Goal: Information Seeking & Learning: Check status

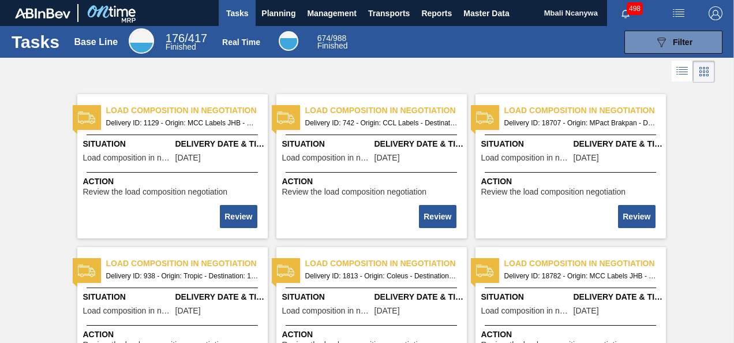
click at [688, 29] on div "Tasks Base Line 176 / 417 Finished Real Time 674 / 988 Finished 089F7B8B-B2A5-4…" at bounding box center [367, 42] width 734 height 32
click at [685, 39] on span "Filter" at bounding box center [682, 41] width 20 height 9
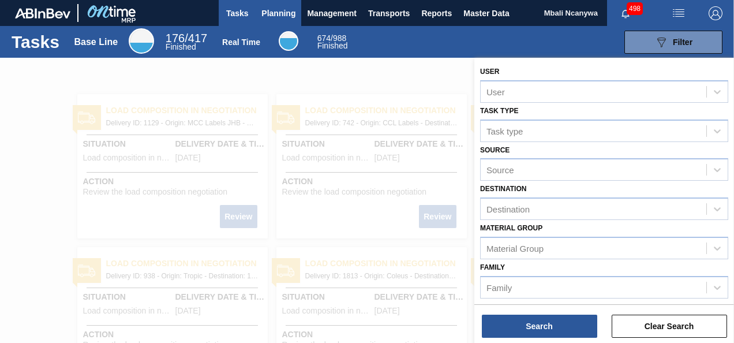
click at [284, 14] on span "Planning" at bounding box center [278, 13] width 34 height 14
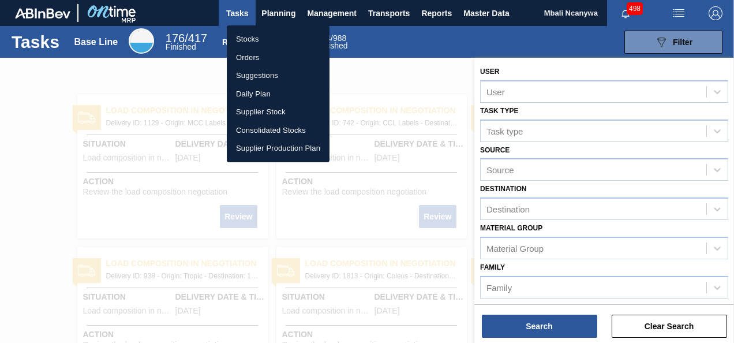
click at [439, 88] on div at bounding box center [367, 171] width 734 height 343
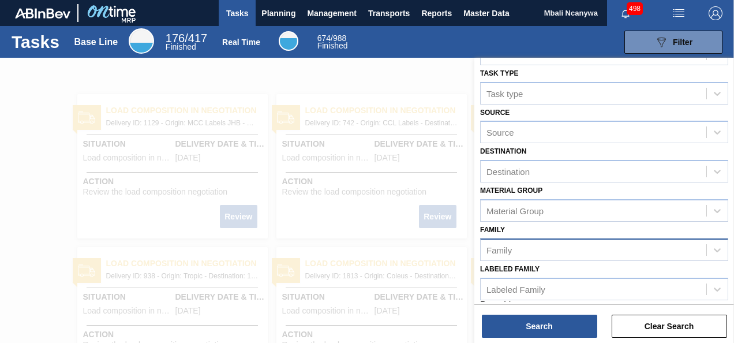
scroll to position [53, 0]
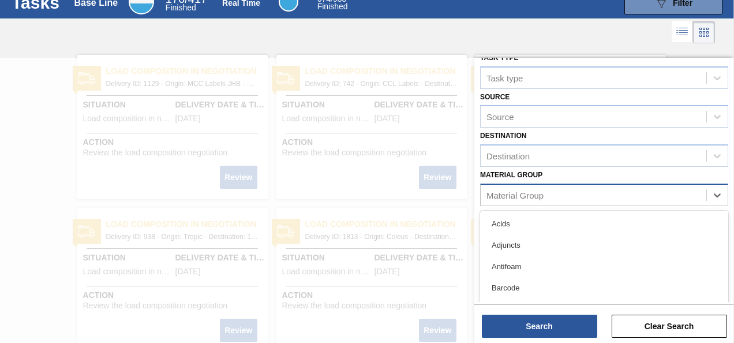
click at [510, 198] on div "Material Group" at bounding box center [514, 195] width 57 height 10
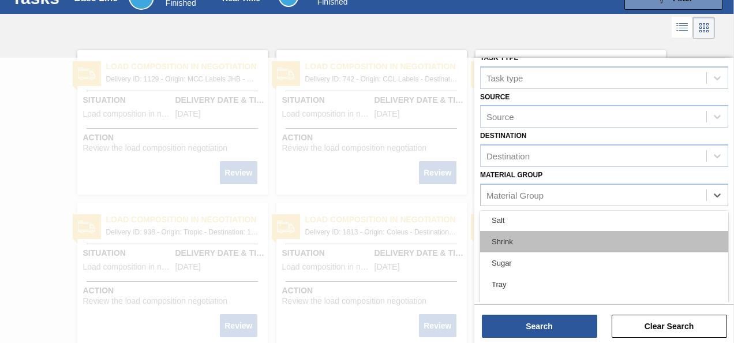
scroll to position [358, 0]
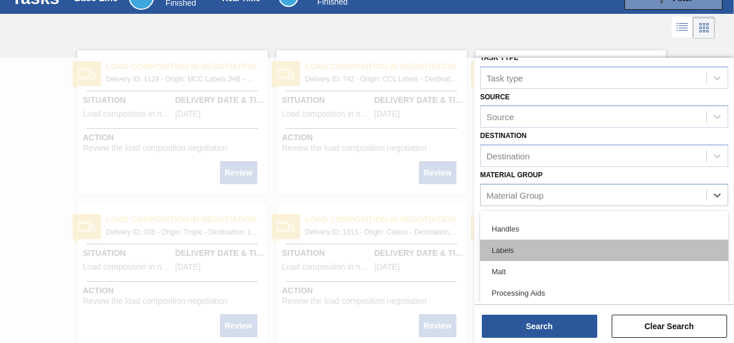
click at [516, 244] on div "Labels" at bounding box center [604, 249] width 248 height 21
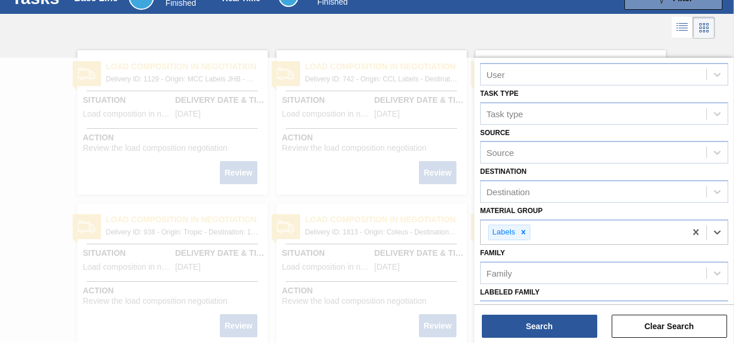
scroll to position [0, 0]
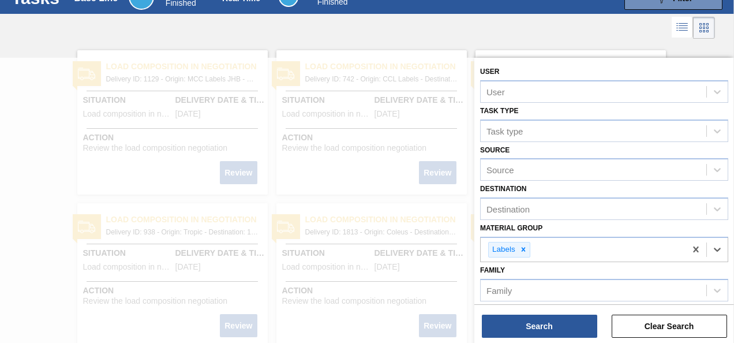
click at [329, 39] on div at bounding box center [367, 28] width 734 height 28
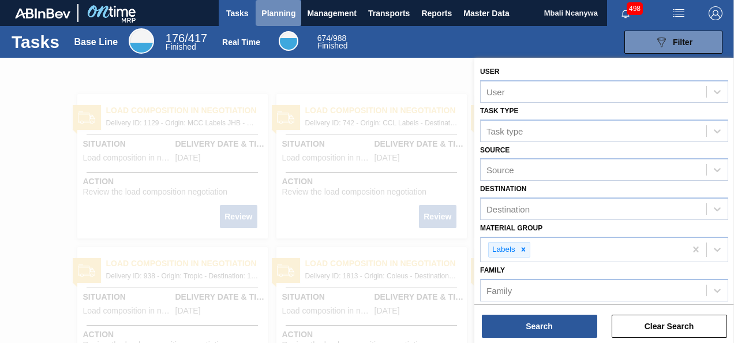
click at [270, 12] on span "Planning" at bounding box center [278, 13] width 34 height 14
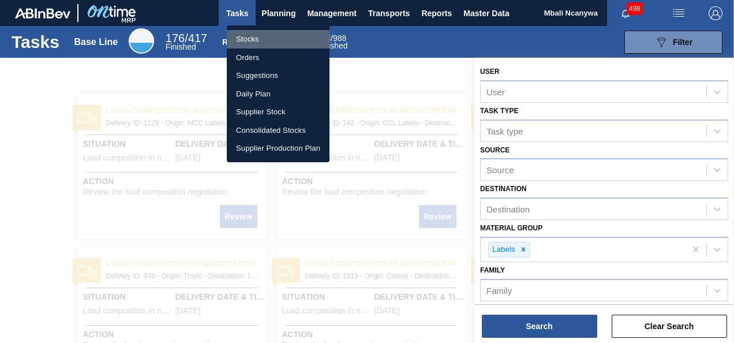
click at [248, 37] on li "Stocks" at bounding box center [278, 39] width 103 height 18
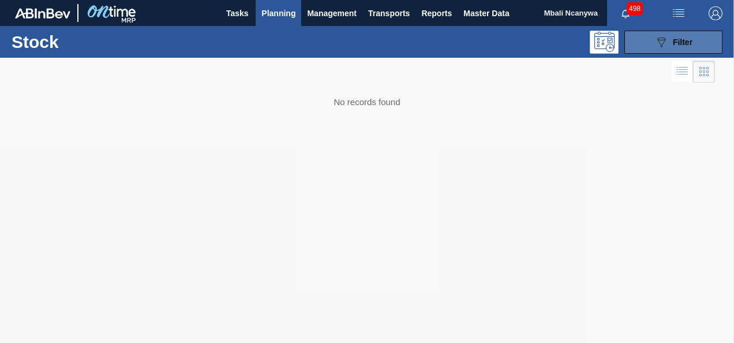
click at [649, 39] on button "089F7B8B-B2A5-4AFE-B5C0-19BA573D28AC Filter" at bounding box center [673, 42] width 98 height 23
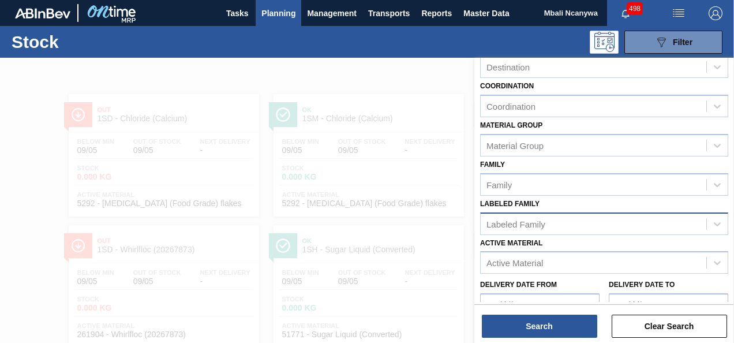
scroll to position [206, 0]
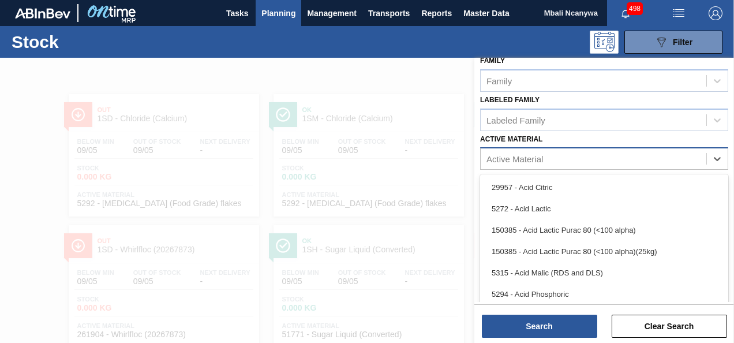
click at [516, 161] on div "Active Material" at bounding box center [514, 159] width 57 height 10
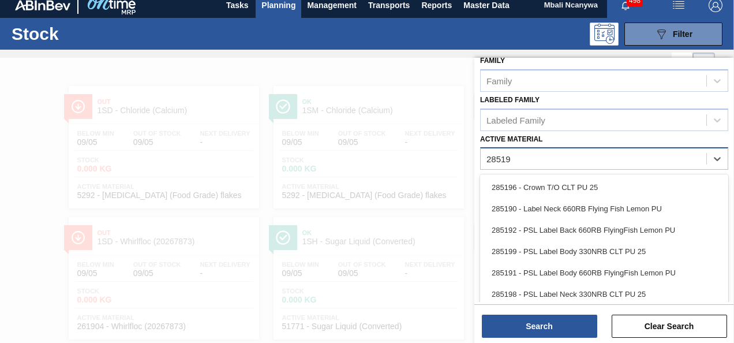
type Material "285191"
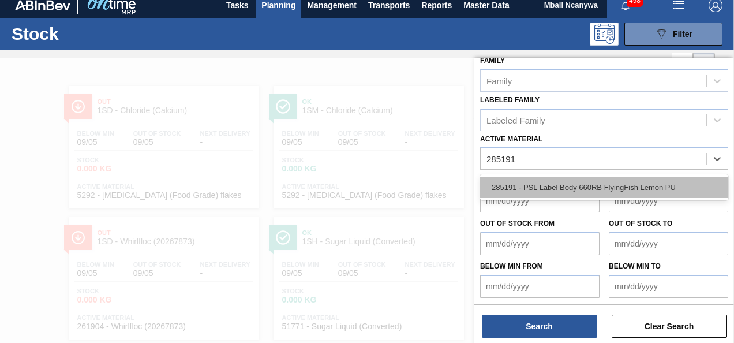
click at [569, 193] on div "285191 - PSL Label Body 660RB FlyingFish Lemon PU" at bounding box center [604, 186] width 248 height 21
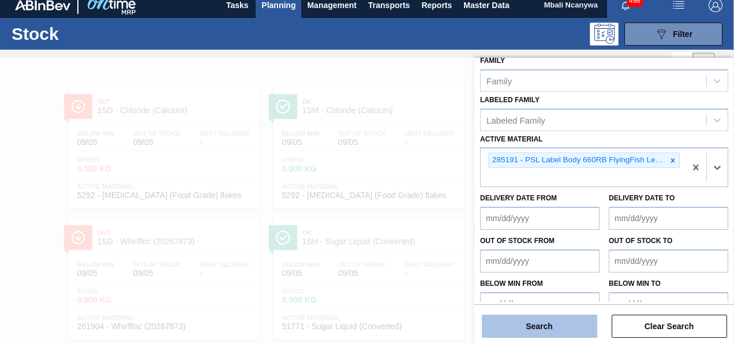
click at [548, 326] on button "Search" at bounding box center [539, 325] width 115 height 23
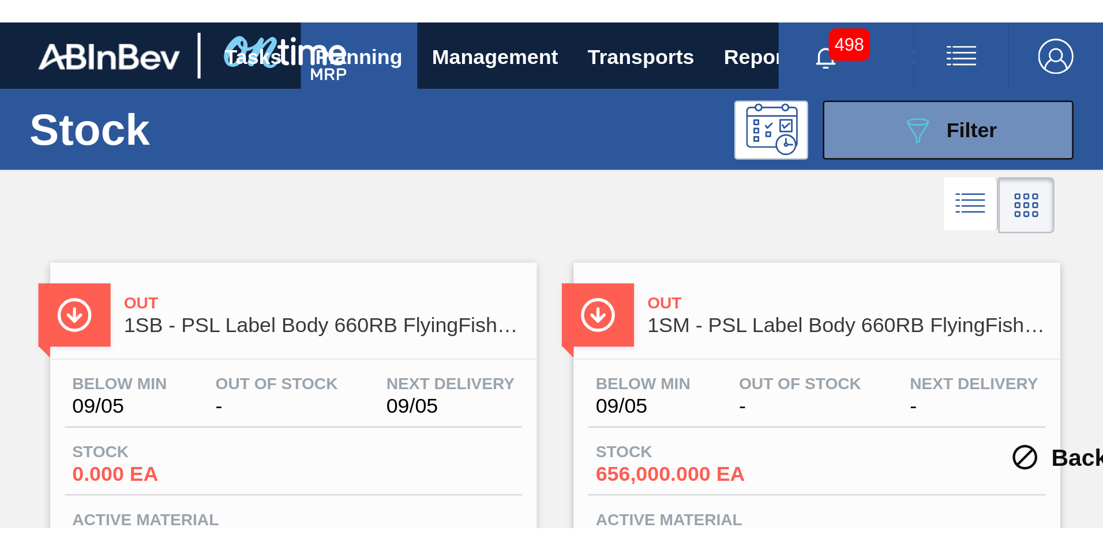
scroll to position [18, 0]
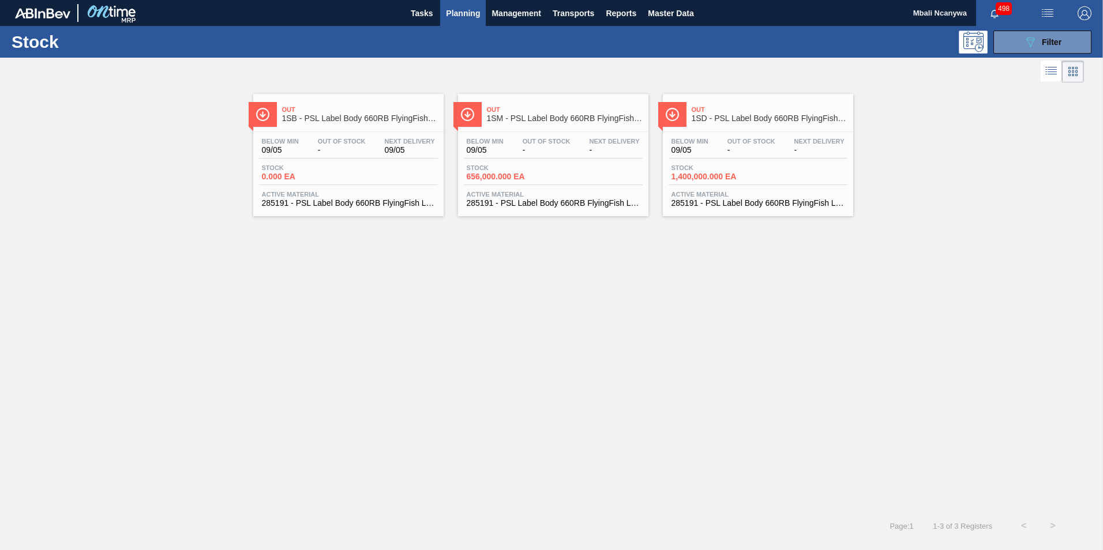
click at [723, 128] on div "Out 1SD - PSL Label Body 660RB FlyingFish Lemon PU Below Min 09/05 Out Of Stock…" at bounding box center [758, 155] width 190 height 122
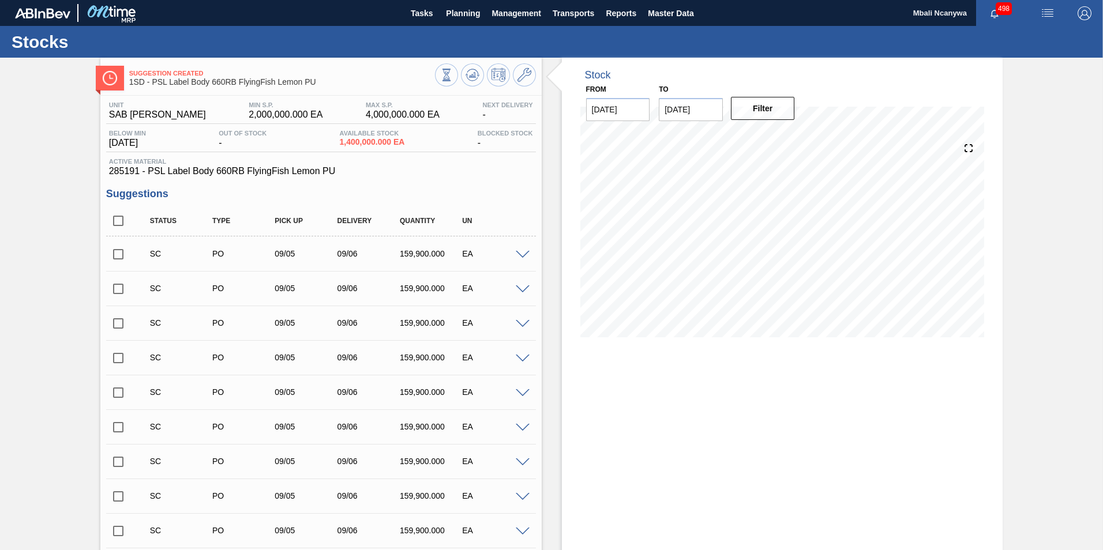
click at [542, 334] on div "Stock From 09/05/2025 to 09/19/2025 Filter" at bounding box center [772, 530] width 461 height 945
click at [531, 75] on button at bounding box center [524, 74] width 23 height 23
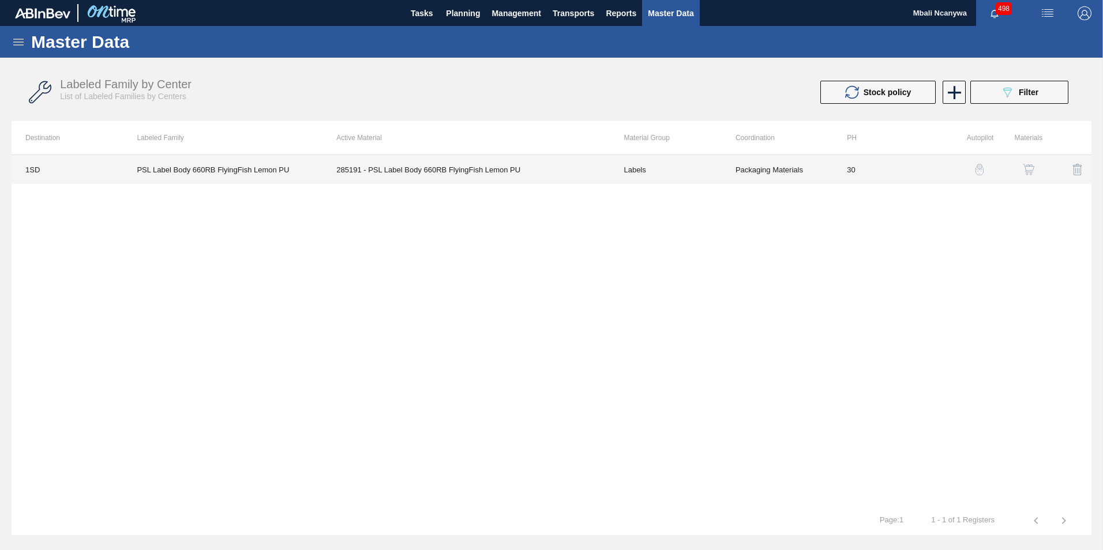
click at [454, 172] on td "285191 - PSL Label Body 660RB FlyingFish Lemon PU" at bounding box center [465, 169] width 287 height 29
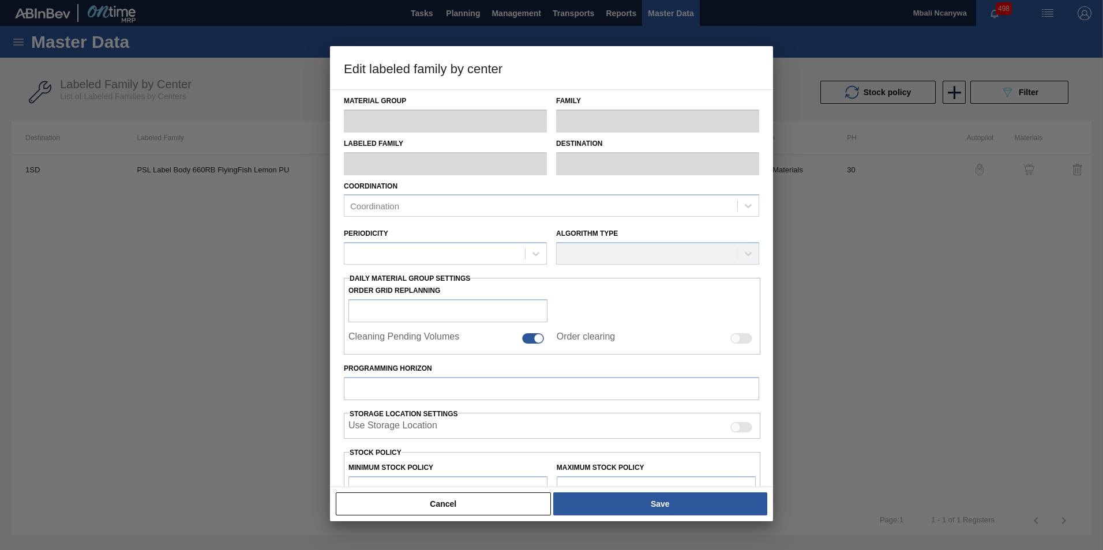
type input "Labels"
type input "660RB"
type input "PSL Label Body 660RB FlyingFish Lemon PU"
type input "1SD - SAB Rosslyn Brewery"
type input "30"
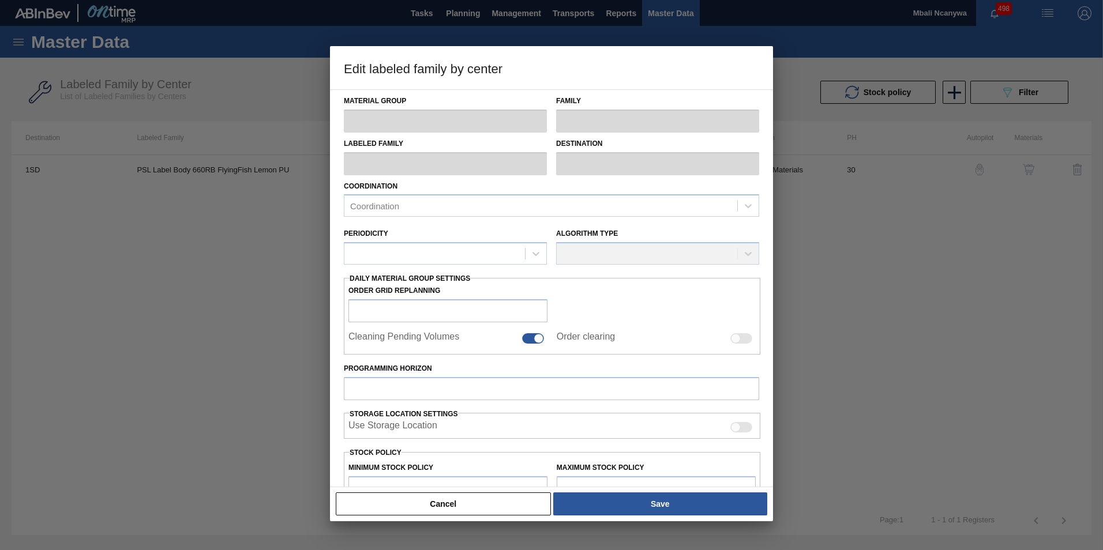
type input "2,000,000"
type input "4,000,000"
type input "100"
type input "4,000,000.000"
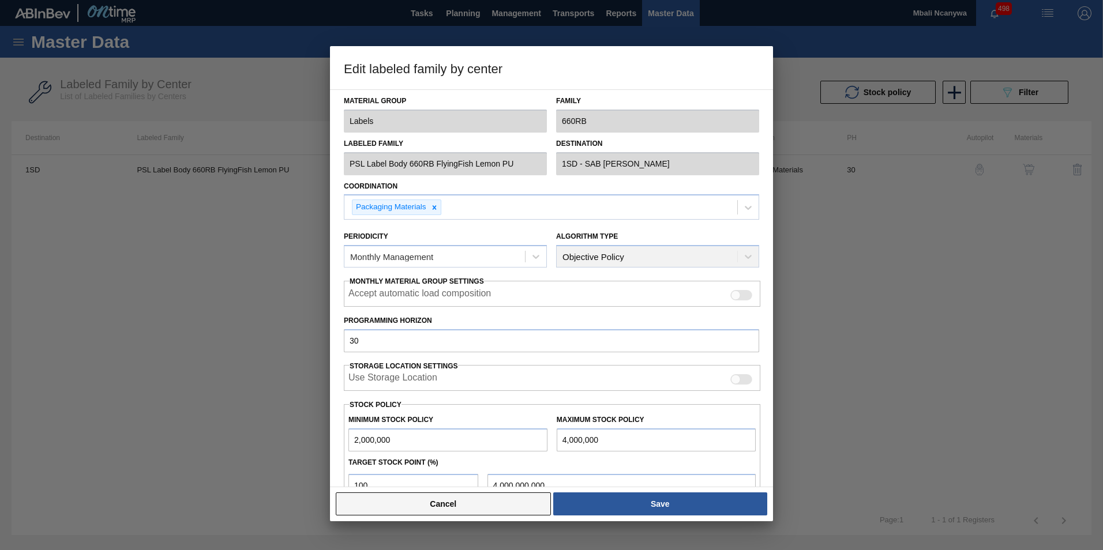
click at [512, 342] on button "Cancel" at bounding box center [443, 504] width 215 height 23
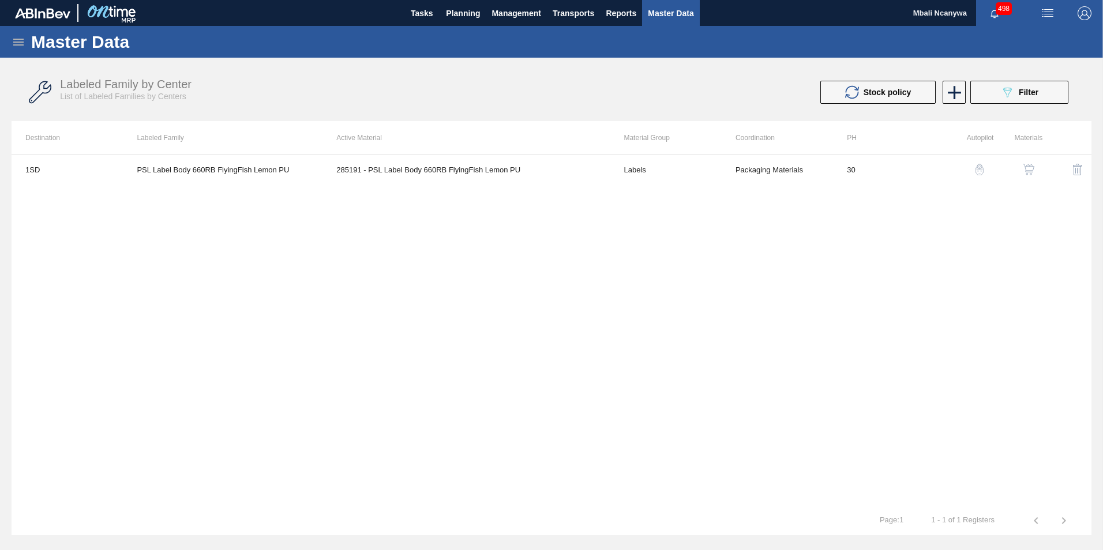
click at [733, 174] on img "button" at bounding box center [1029, 170] width 12 height 12
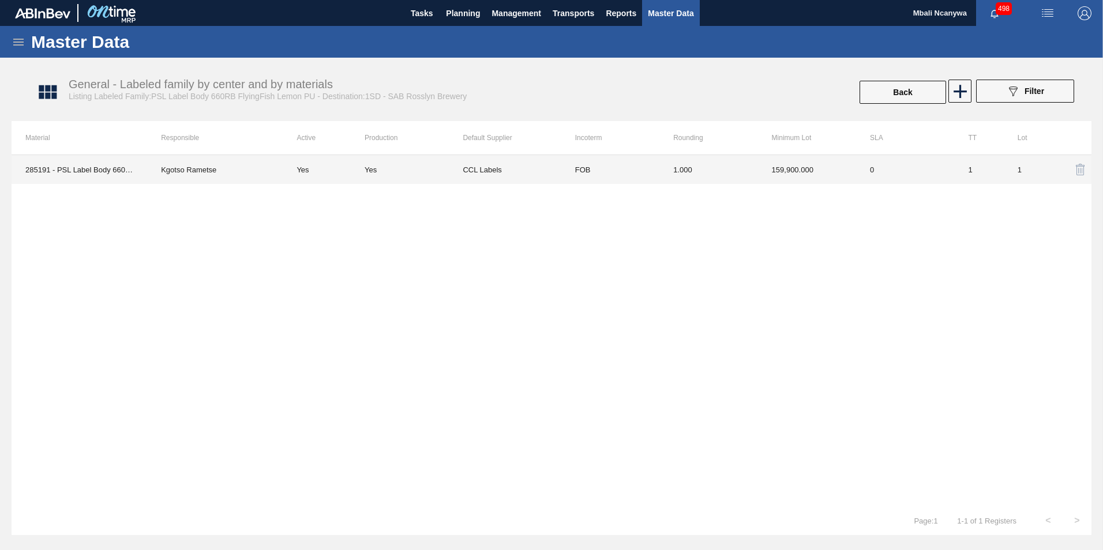
click at [326, 161] on td "Yes" at bounding box center [324, 169] width 82 height 29
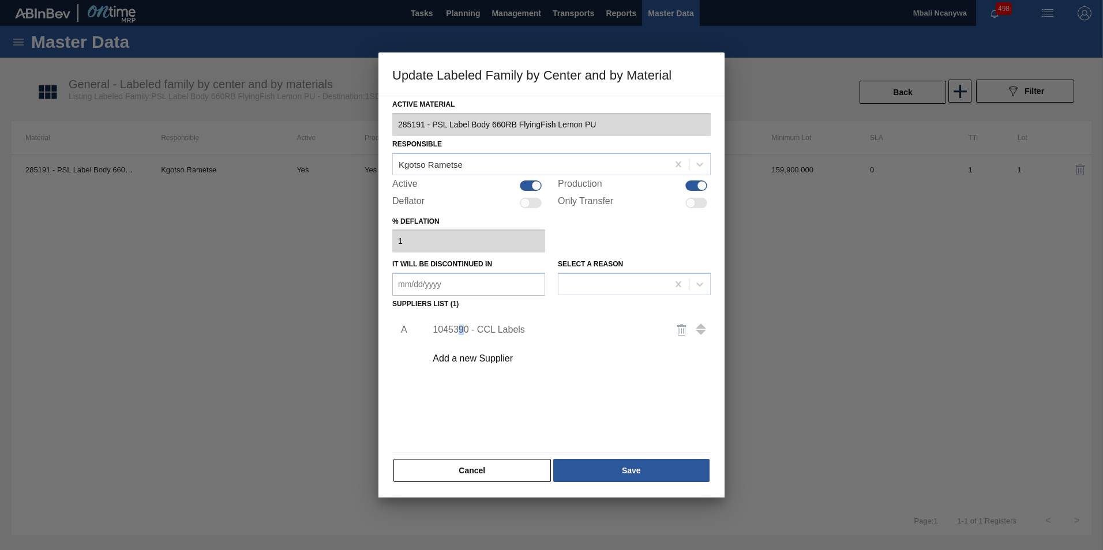
click at [461, 330] on div "1045390 - CCL Labels" at bounding box center [546, 330] width 226 height 10
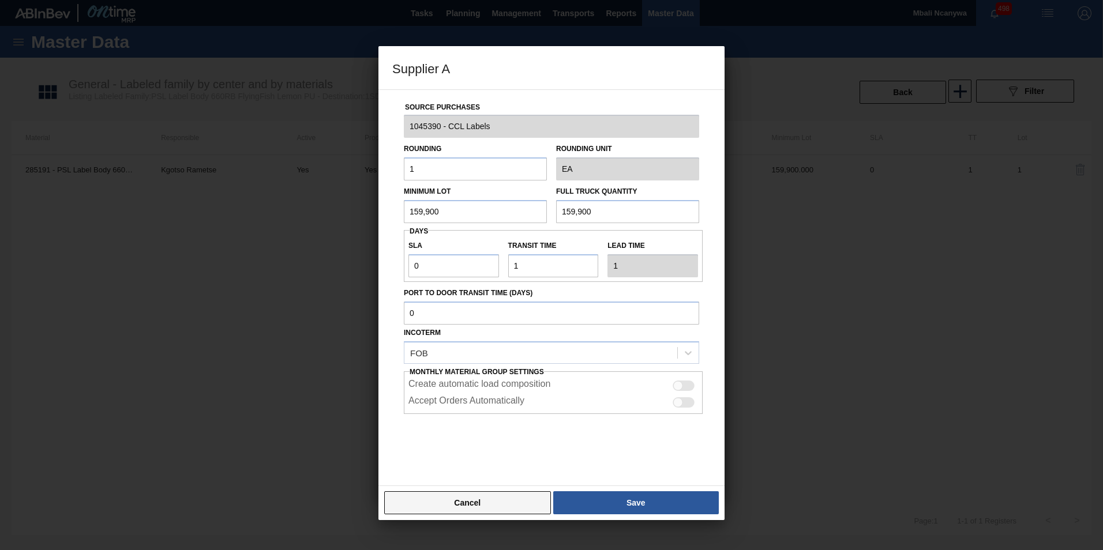
click at [493, 342] on button "Cancel" at bounding box center [467, 502] width 167 height 23
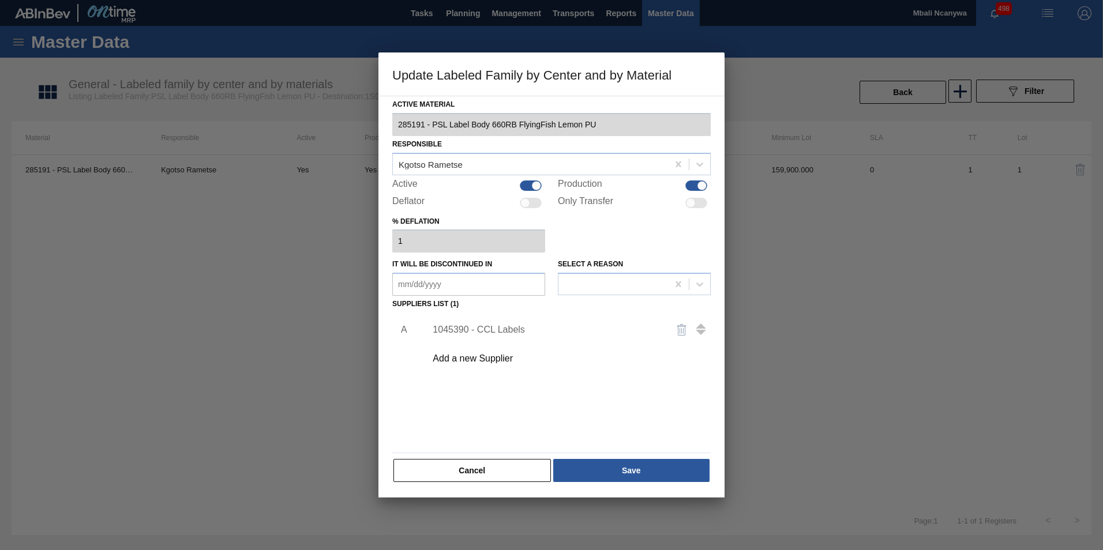
click at [490, 342] on div "A 1045390 - CCL Labels Add a new Supplier" at bounding box center [551, 381] width 318 height 136
click at [491, 342] on button "Cancel" at bounding box center [471, 470] width 157 height 23
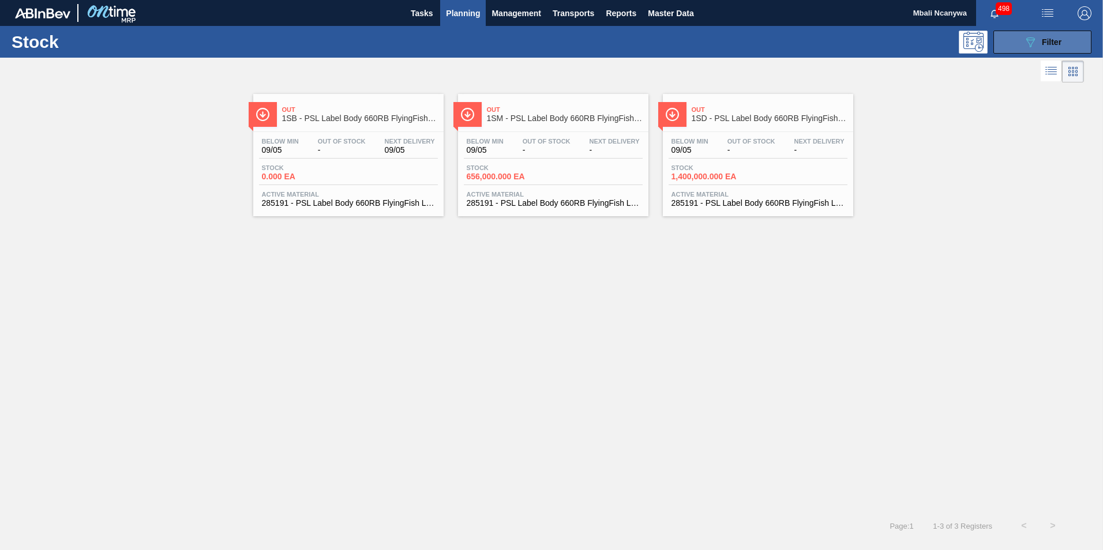
click at [733, 41] on icon "089F7B8B-B2A5-4AFE-B5C0-19BA573D28AC" at bounding box center [1030, 42] width 14 height 14
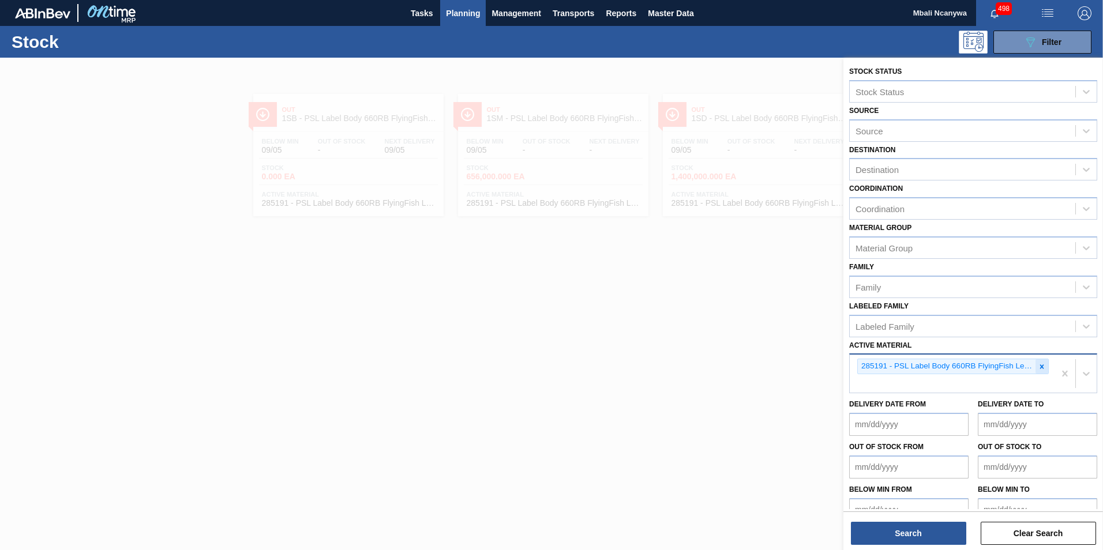
click at [733, 342] on icon at bounding box center [1042, 367] width 8 height 8
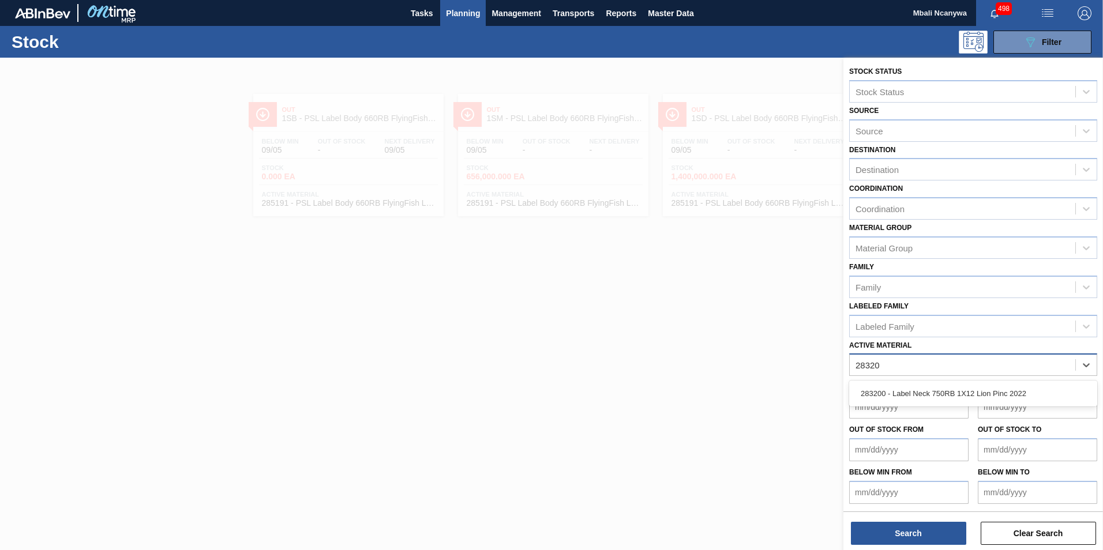
type Material "283200"
click at [733, 342] on div "283200 - Label Neck 750RB 1X12 Lion Pinc 2022" at bounding box center [973, 393] width 248 height 21
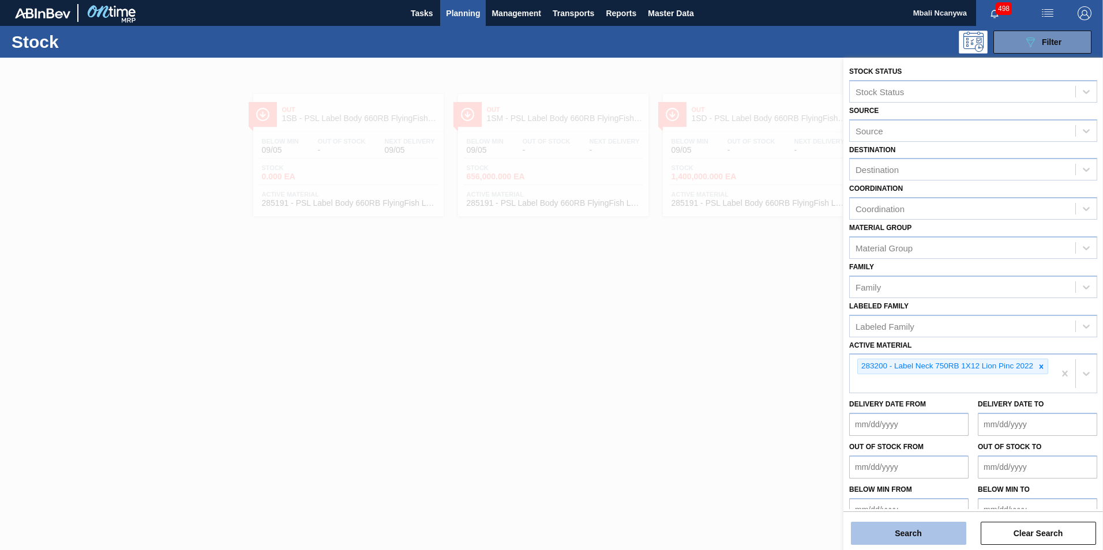
click at [733, 342] on button "Search" at bounding box center [908, 533] width 115 height 23
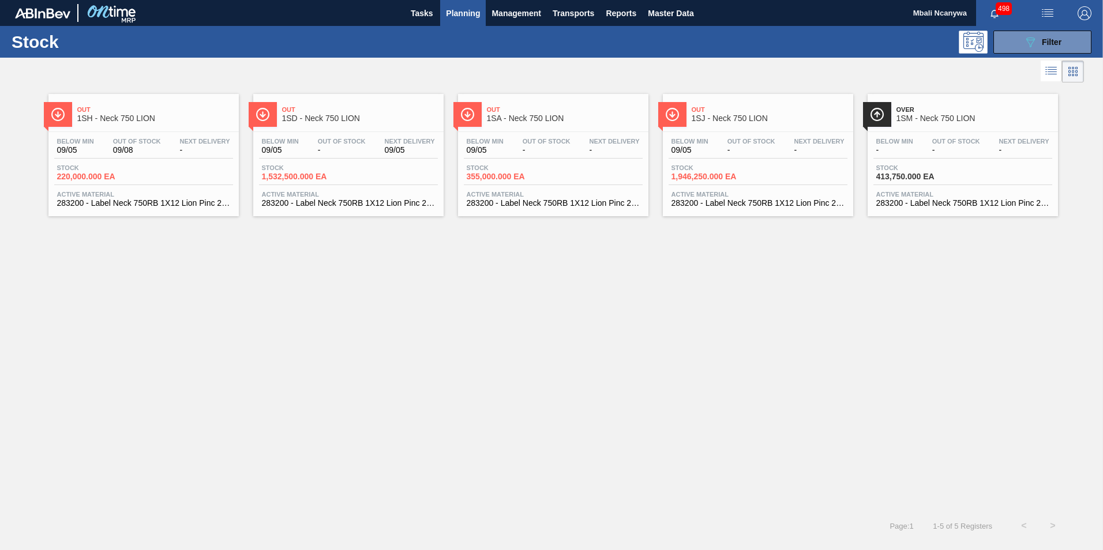
click at [318, 145] on div "Out Of Stock -" at bounding box center [342, 146] width 54 height 17
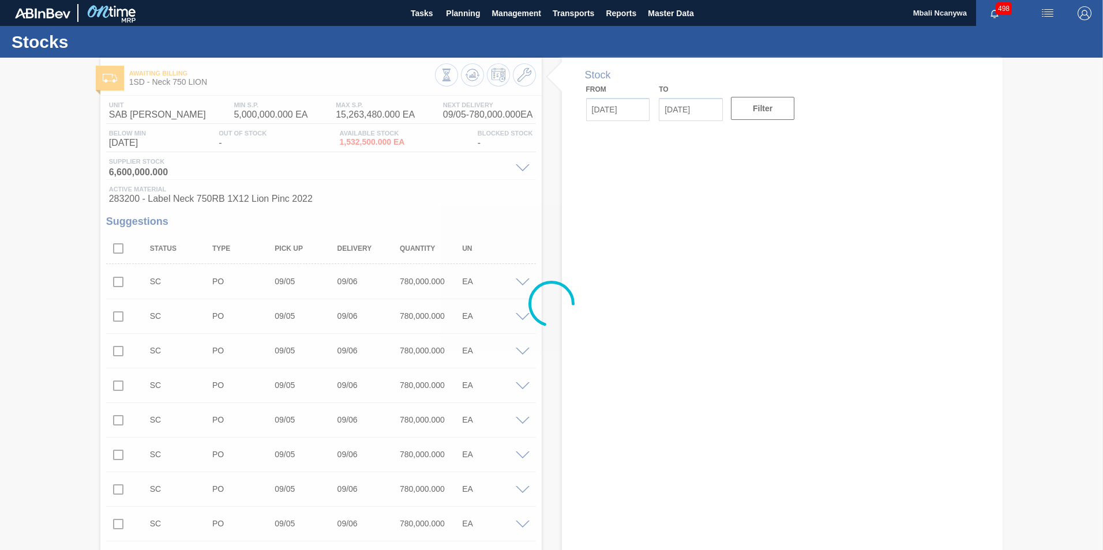
type input "09/05/2025"
type input "09/19/2025"
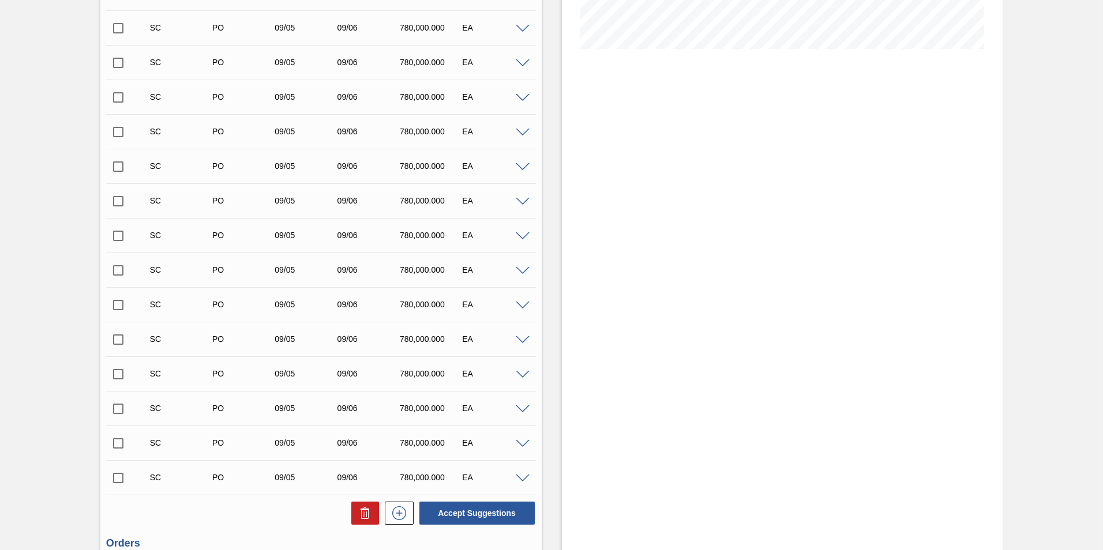
scroll to position [501, 0]
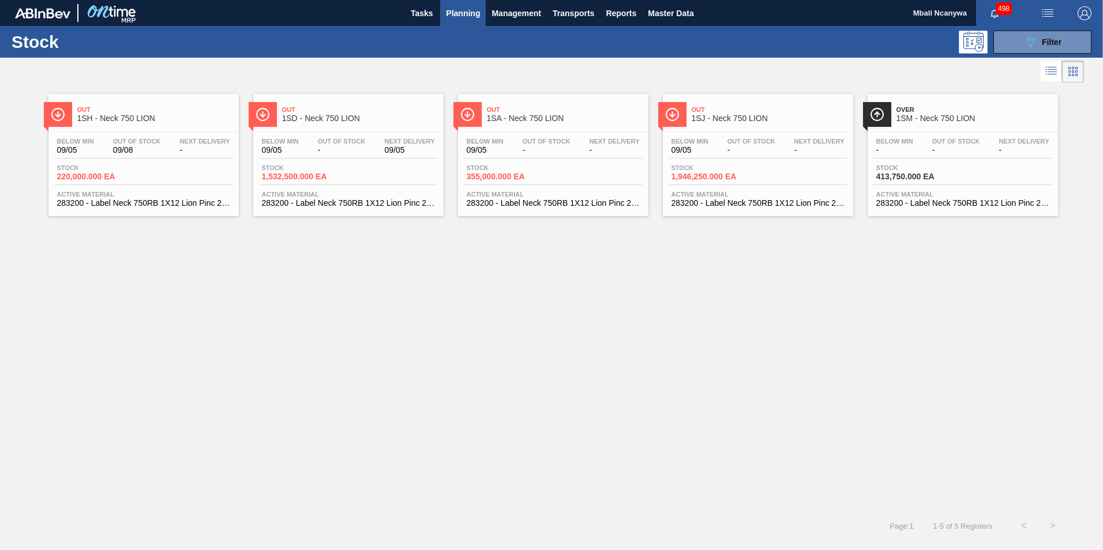
click at [362, 144] on span "Out Of Stock" at bounding box center [342, 141] width 48 height 7
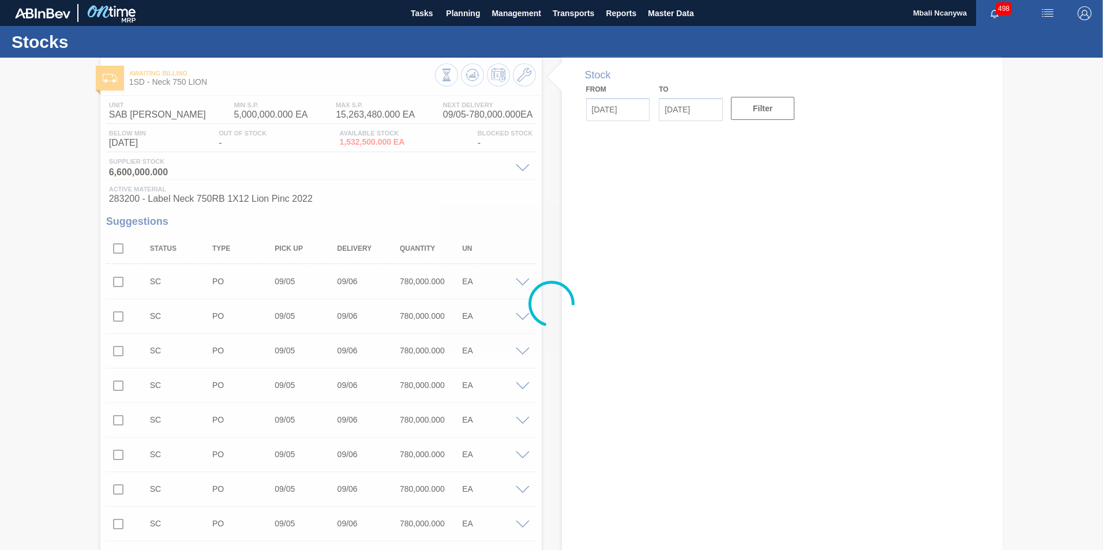
type input "09/05/2025"
type input "09/19/2025"
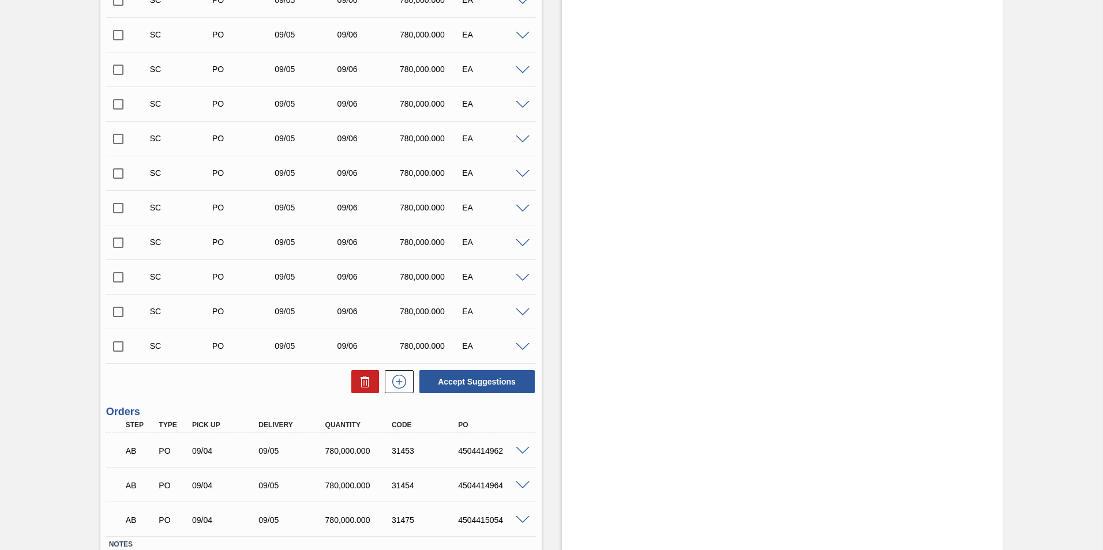
scroll to position [501, 0]
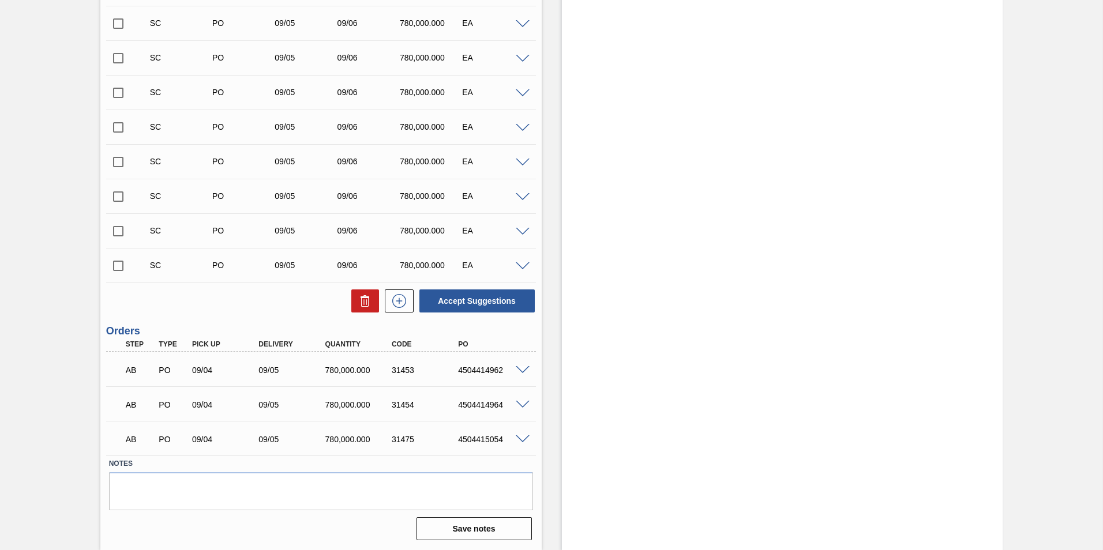
click at [368, 342] on div "AB PO 09/04 09/05 780,000.000 31453 4504414962" at bounding box center [317, 369] width 399 height 23
click at [520, 342] on span at bounding box center [523, 370] width 14 height 9
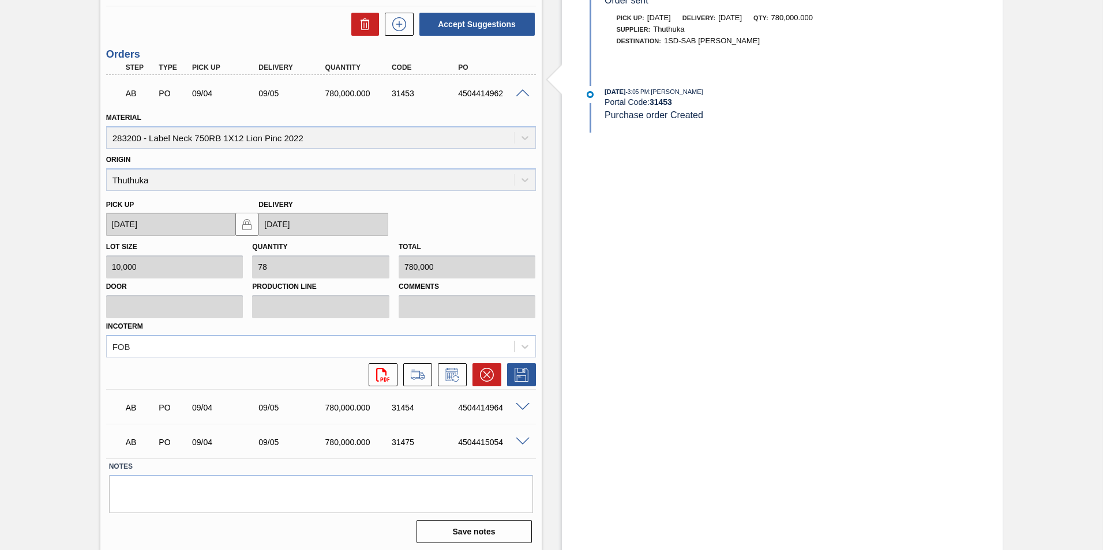
scroll to position [780, 0]
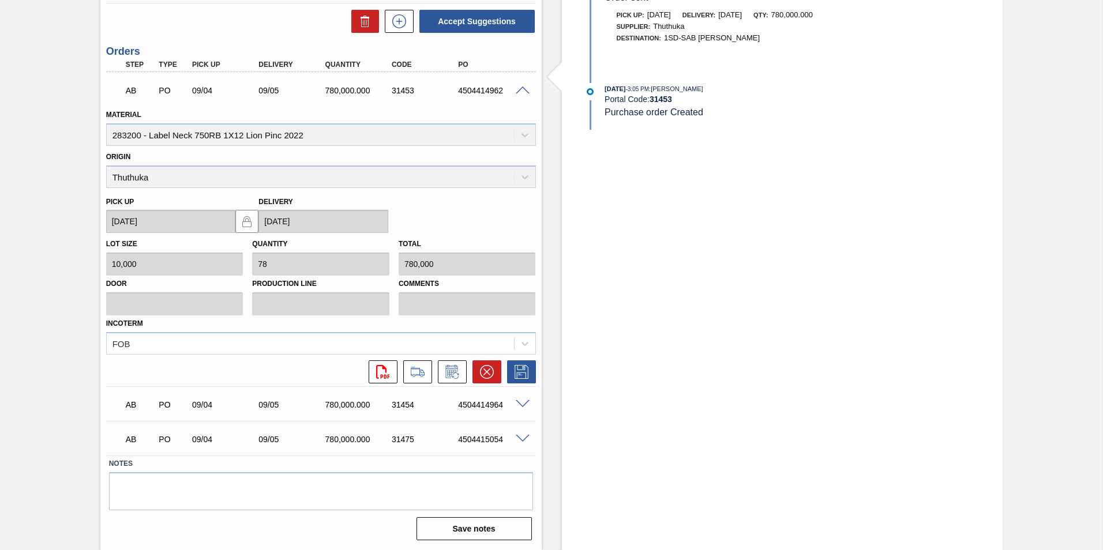
click at [460, 342] on div "4504414964" at bounding box center [492, 404] width 74 height 9
click at [517, 342] on span at bounding box center [523, 404] width 14 height 9
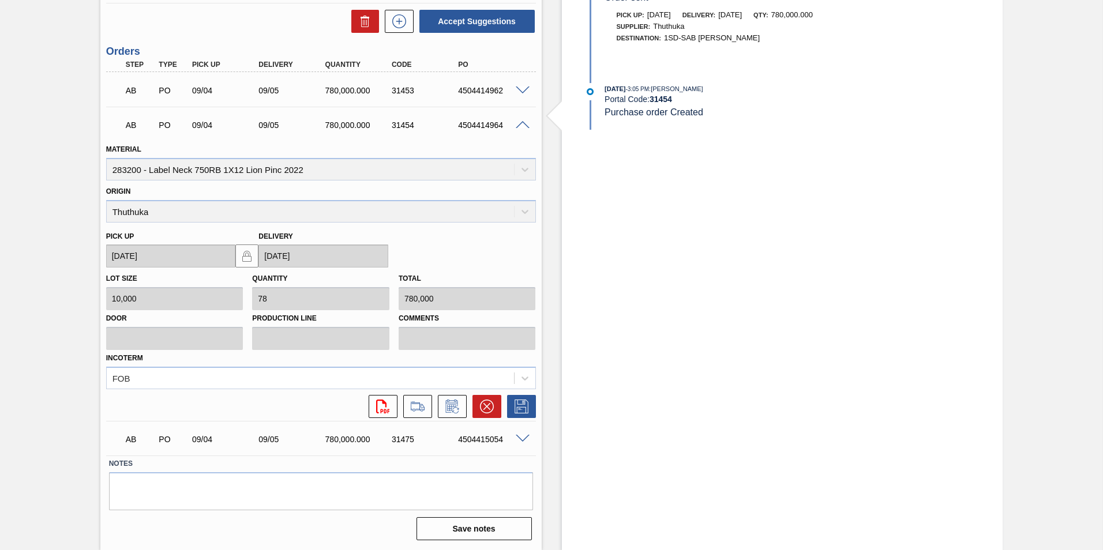
click at [500, 342] on div "4504415054" at bounding box center [492, 439] width 74 height 9
click at [517, 342] on span at bounding box center [523, 439] width 14 height 9
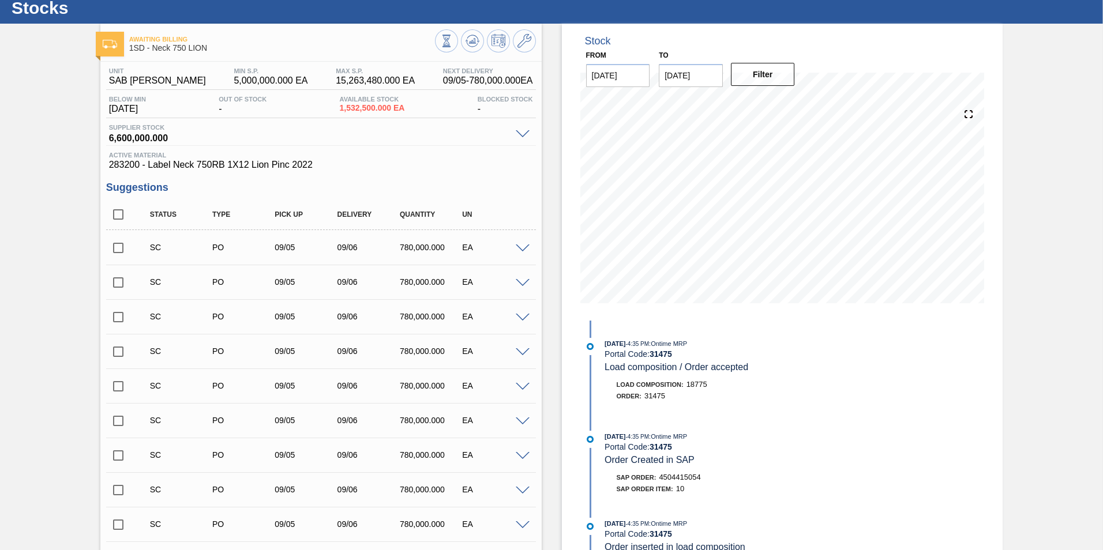
scroll to position [0, 0]
